Goal: Task Accomplishment & Management: Manage account settings

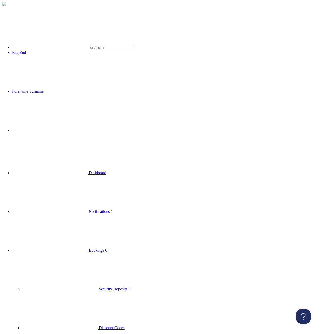
type input "a"
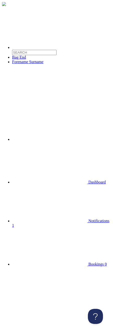
type input "asdfasdf"
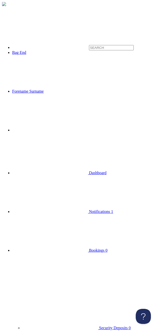
type input "#f9f06b"
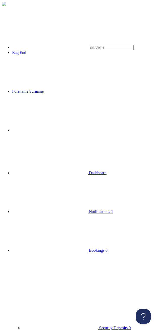
type input "#c01c28"
